Goal: Information Seeking & Learning: Find specific fact

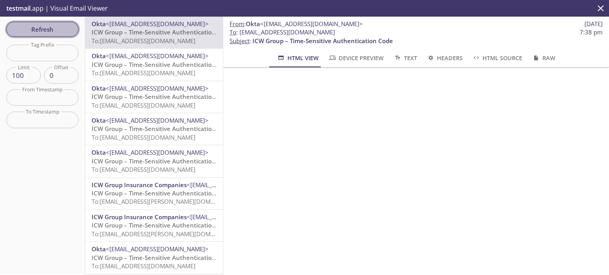
click at [54, 30] on span "Refresh" at bounding box center [42, 29] width 59 height 10
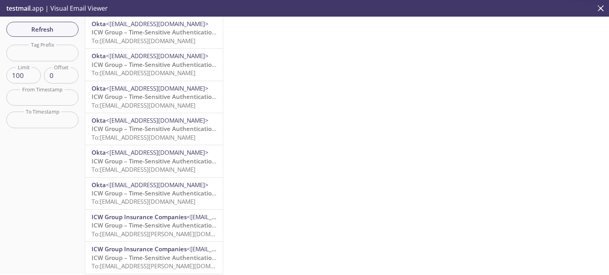
click at [134, 41] on span "To: [EMAIL_ADDRESS][DOMAIN_NAME]" at bounding box center [144, 41] width 104 height 8
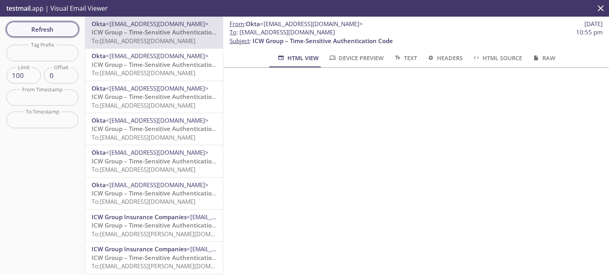
click at [61, 27] on span "Refresh" at bounding box center [42, 29] width 59 height 10
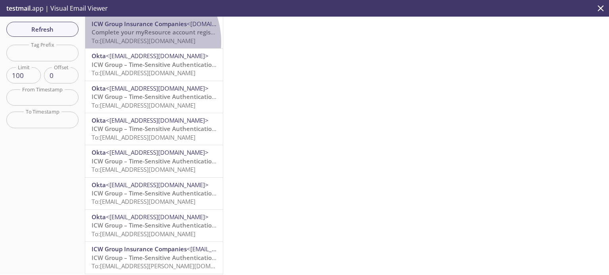
click at [136, 42] on span "To: [EMAIL_ADDRESS][DOMAIN_NAME]" at bounding box center [144, 41] width 104 height 8
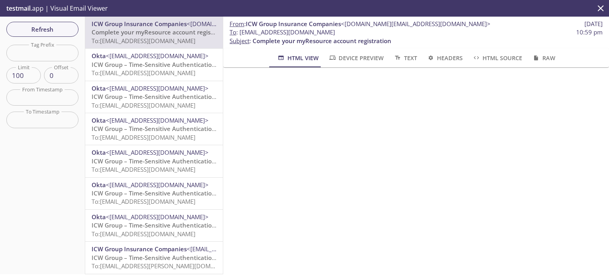
drag, startPoint x: 357, startPoint y: 33, endPoint x: 241, endPoint y: 35, distance: 116.6
click at [241, 35] on span "To : [EMAIL_ADDRESS][DOMAIN_NAME]" at bounding box center [281, 32] width 105 height 8
copy span "[EMAIL_ADDRESS][DOMAIN_NAME]"
click at [59, 32] on span "Refresh" at bounding box center [42, 29] width 59 height 10
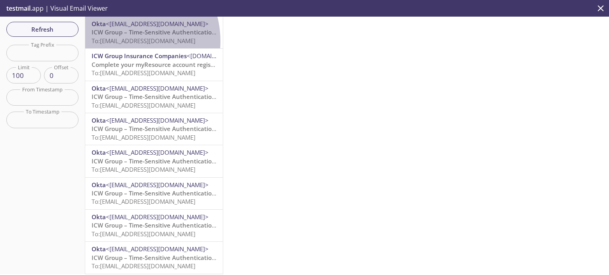
click at [121, 41] on span "To: [EMAIL_ADDRESS][DOMAIN_NAME]" at bounding box center [144, 41] width 104 height 8
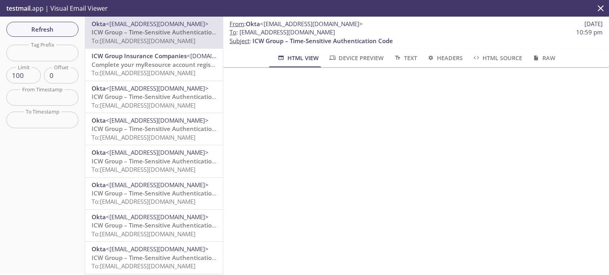
drag, startPoint x: 361, startPoint y: 31, endPoint x: 240, endPoint y: 36, distance: 121.8
click at [240, 36] on span "To : [EMAIL_ADDRESS][DOMAIN_NAME] 10:59 pm" at bounding box center [415, 32] width 373 height 8
copy span "[EMAIL_ADDRESS][DOMAIN_NAME]"
